Goal: Task Accomplishment & Management: Manage account settings

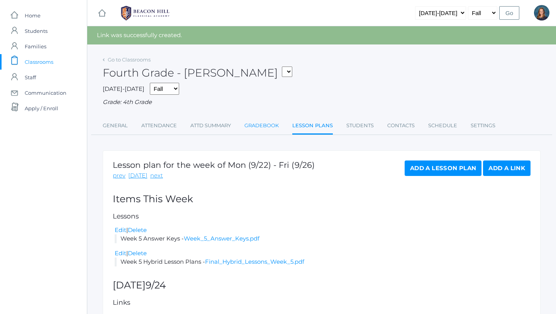
click at [260, 126] on link "Gradebook" at bounding box center [261, 125] width 34 height 15
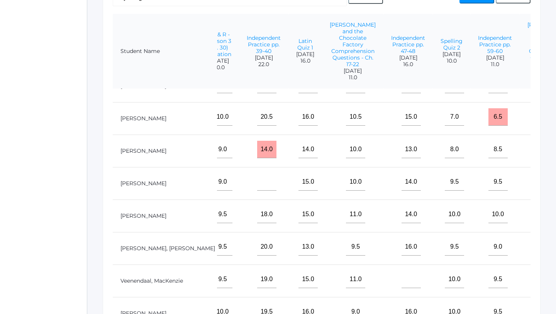
scroll to position [350, 443]
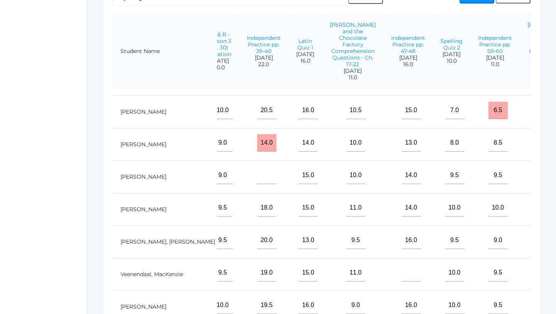
click at [544, 277] on input"] "text" at bounding box center [553, 272] width 19 height 17
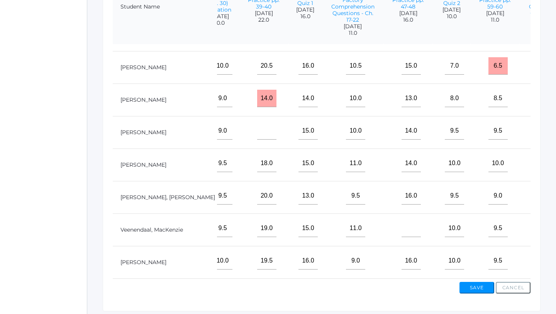
scroll to position [251, 0]
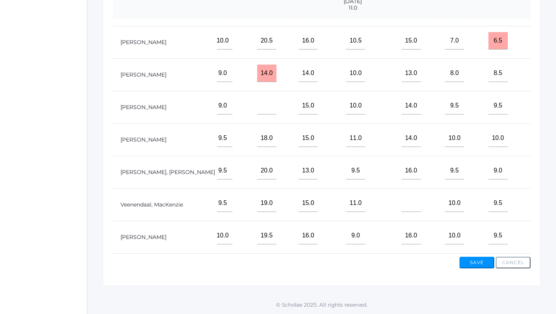
type input"] "6"
click at [473, 260] on button "Save" at bounding box center [477, 262] width 35 height 12
